Goal: Information Seeking & Learning: Learn about a topic

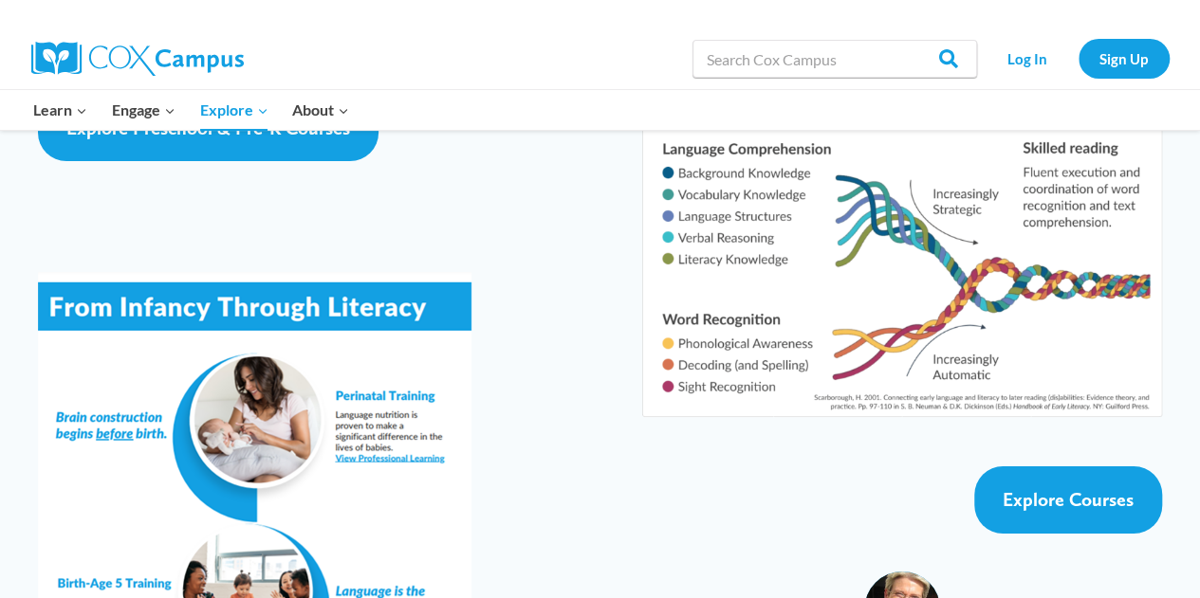
scroll to position [3325, 0]
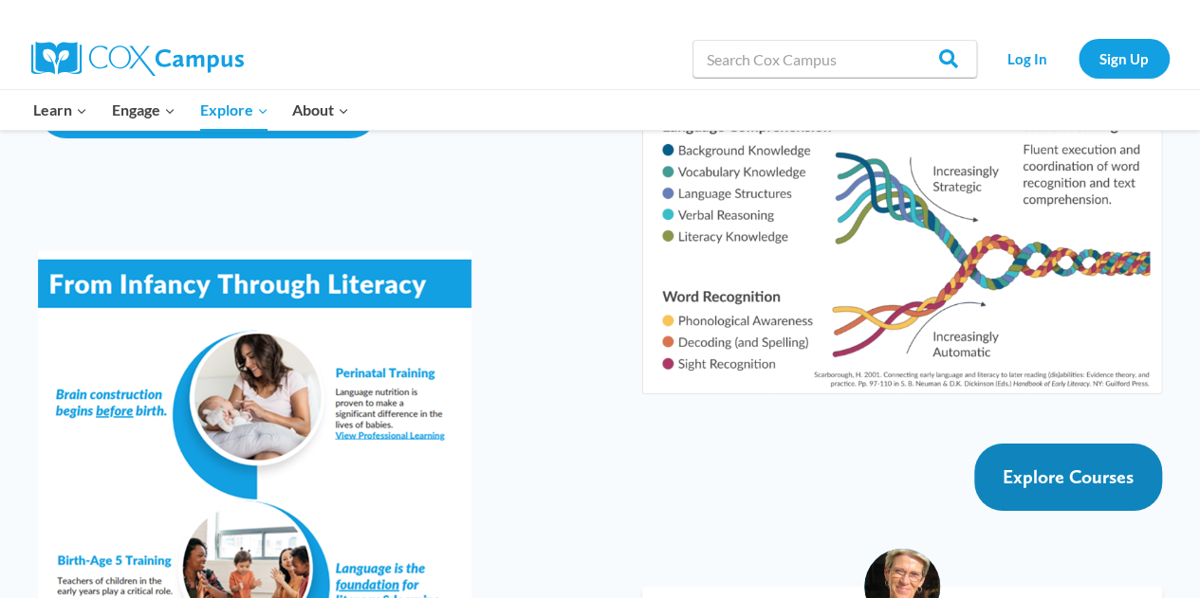
click at [1031, 466] on span "Explore Courses" at bounding box center [1067, 477] width 131 height 23
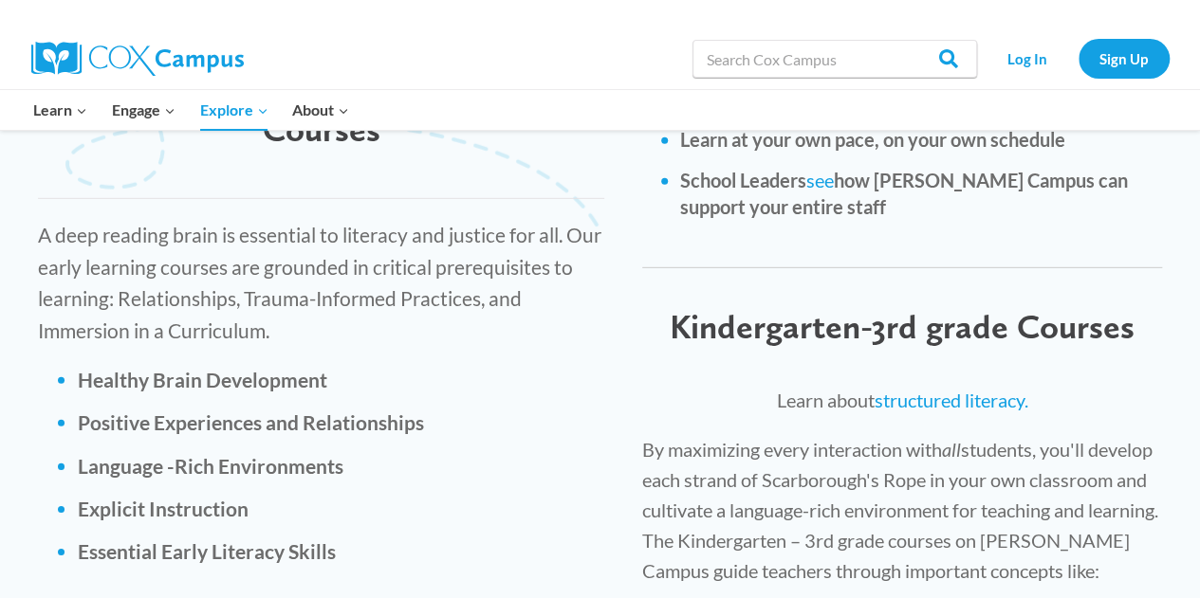
scroll to position [2661, 0]
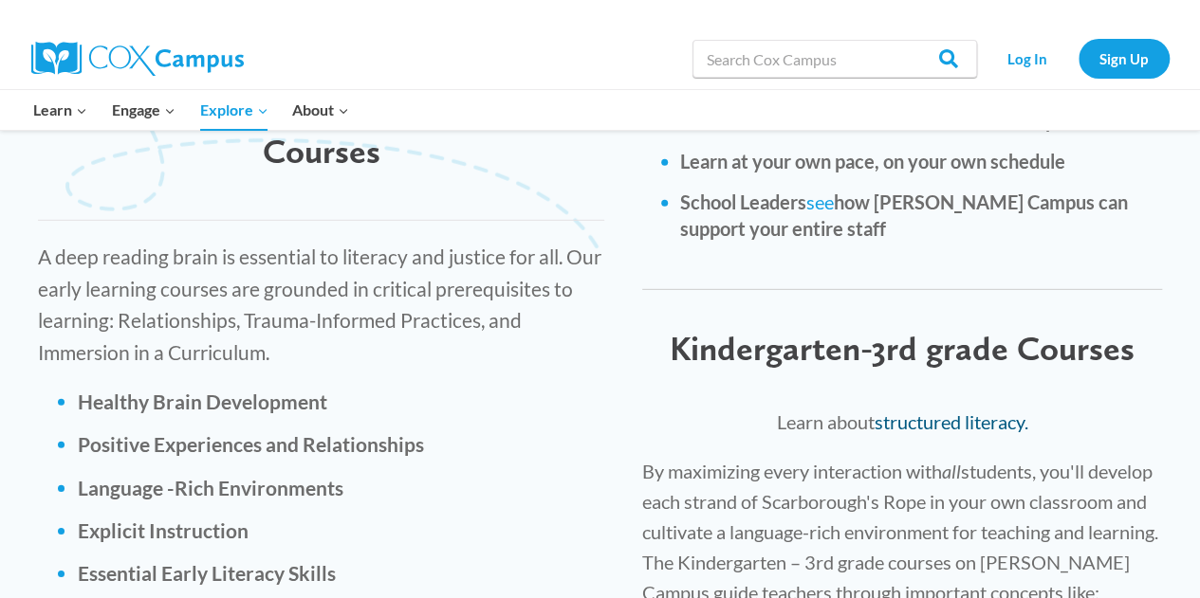
click at [932, 411] on link "structured literacy." at bounding box center [951, 422] width 154 height 23
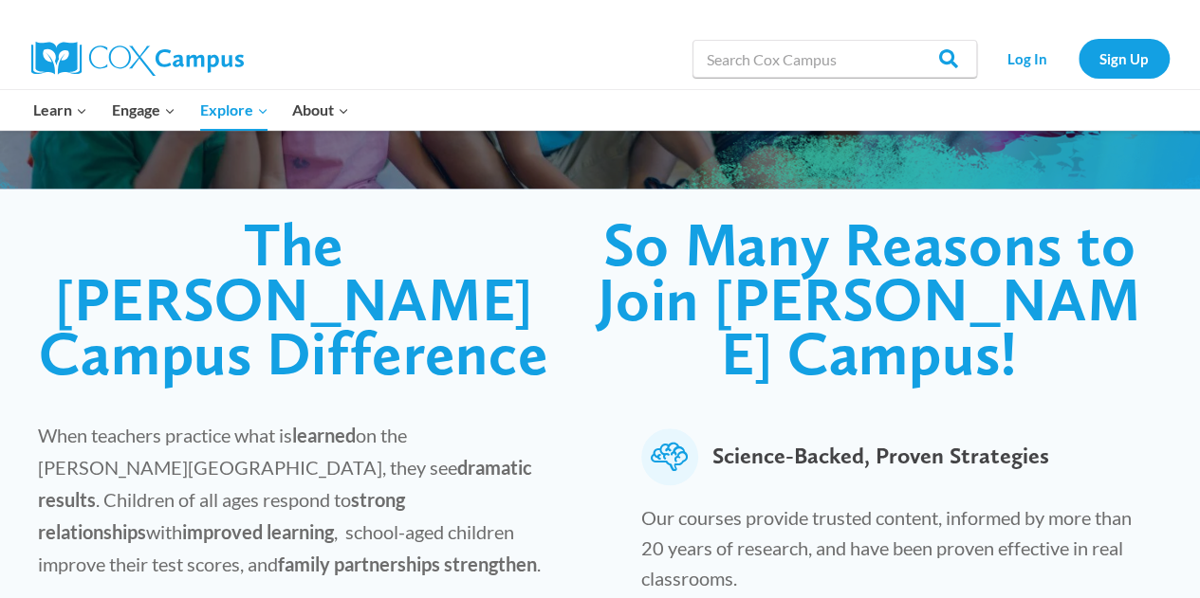
scroll to position [0, 0]
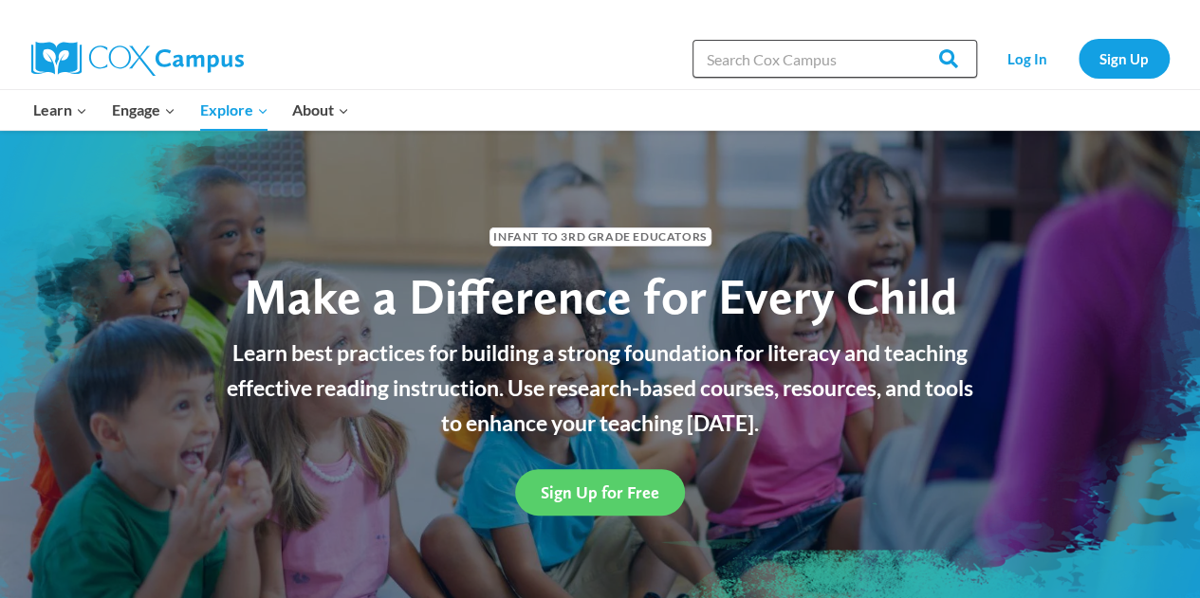
click at [835, 64] on input "Search in [URL][DOMAIN_NAME]" at bounding box center [834, 59] width 285 height 38
type input "structured literacy"
click at [903, 40] on input "Search" at bounding box center [940, 59] width 74 height 38
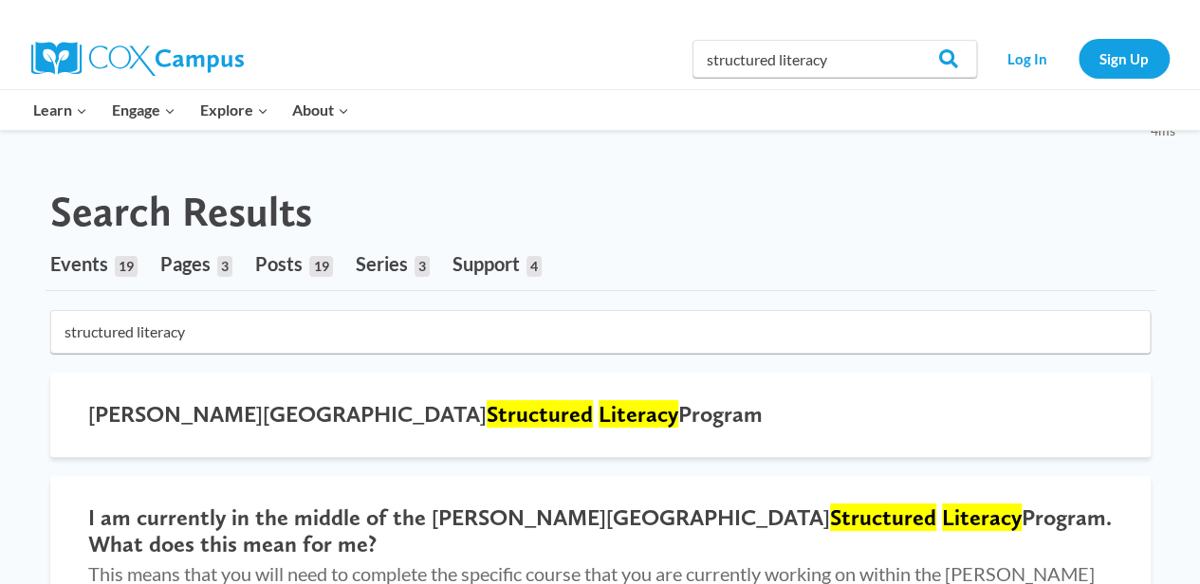
scroll to position [510, 0]
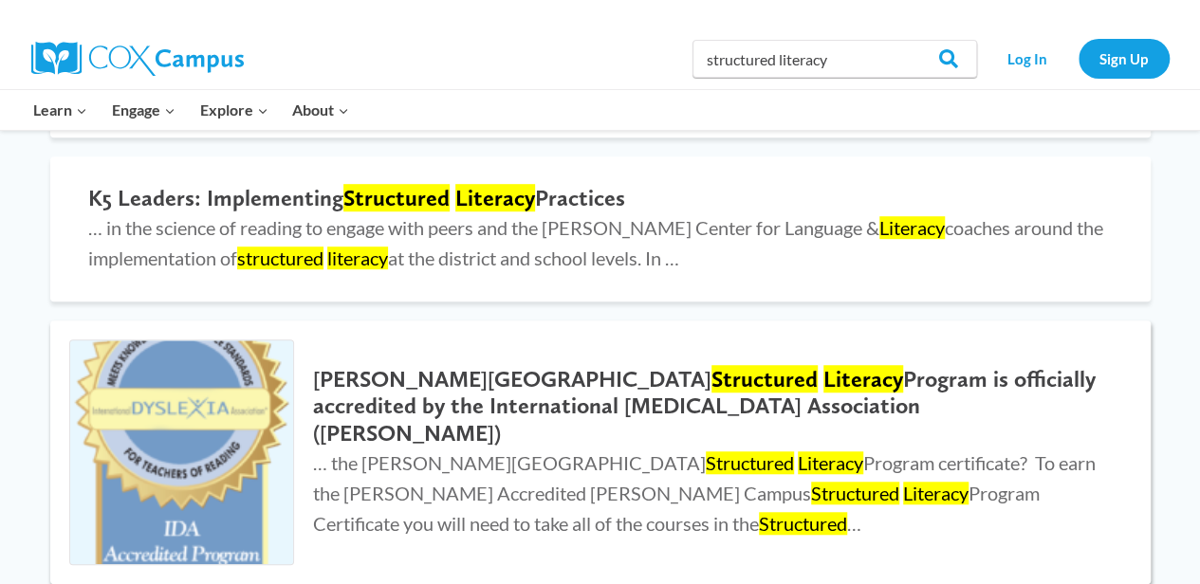
click at [404, 392] on h2 "Cox Campus Structured Literacy Program is officially accredited by the Internat…" at bounding box center [712, 407] width 799 height 82
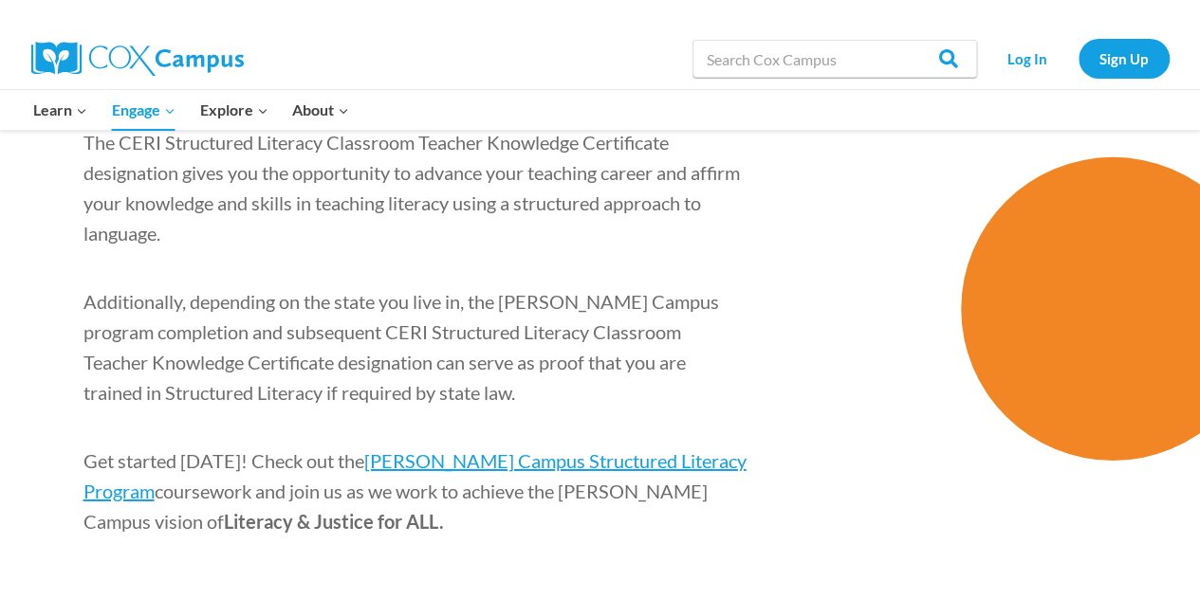
scroll to position [2970, 0]
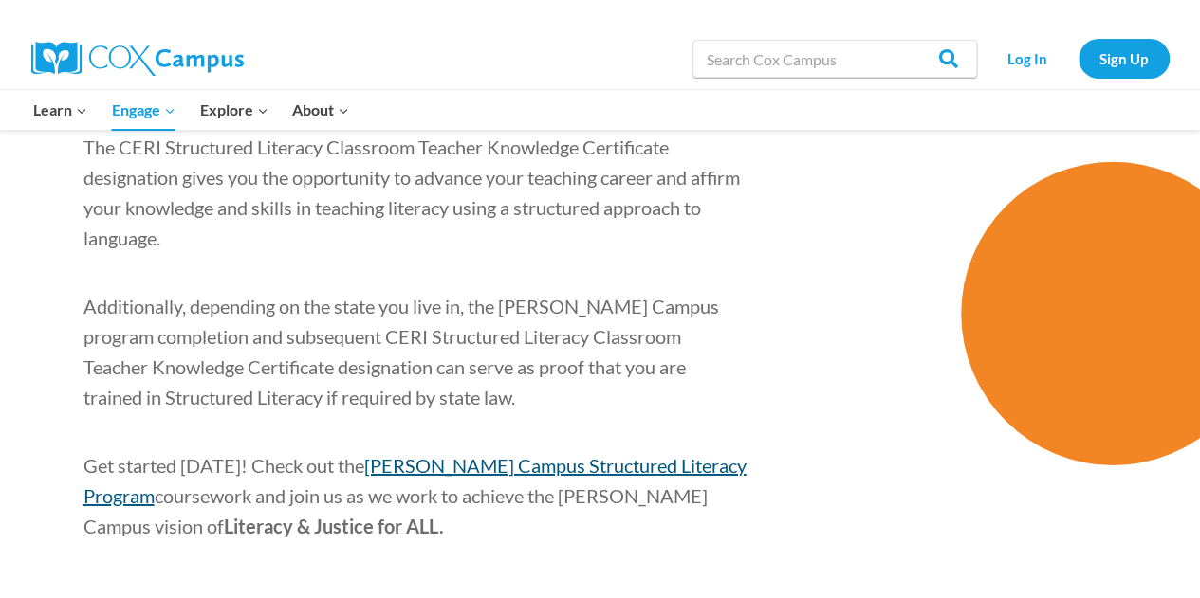
click at [622, 454] on span "[PERSON_NAME] Campus Structured Literacy Program" at bounding box center [414, 480] width 663 height 53
